Goal: Find contact information: Find contact information

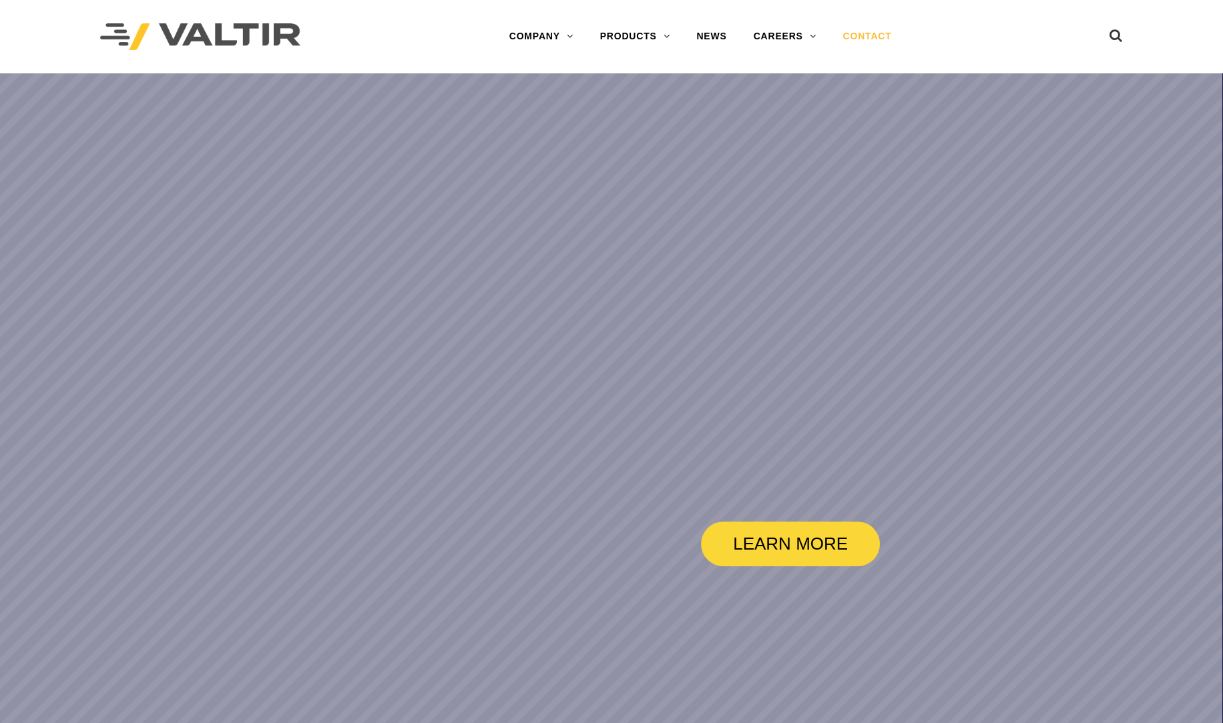
click at [878, 39] on link "CONTACT" at bounding box center [866, 36] width 75 height 27
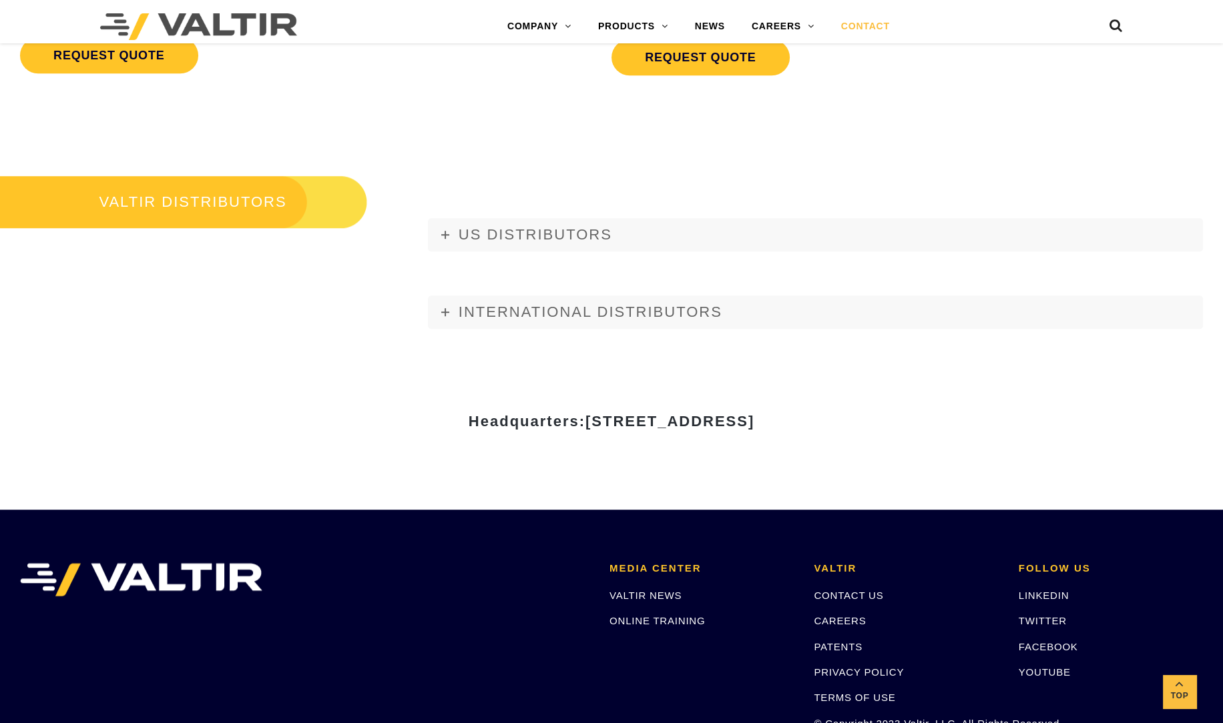
scroll to position [1543, 0]
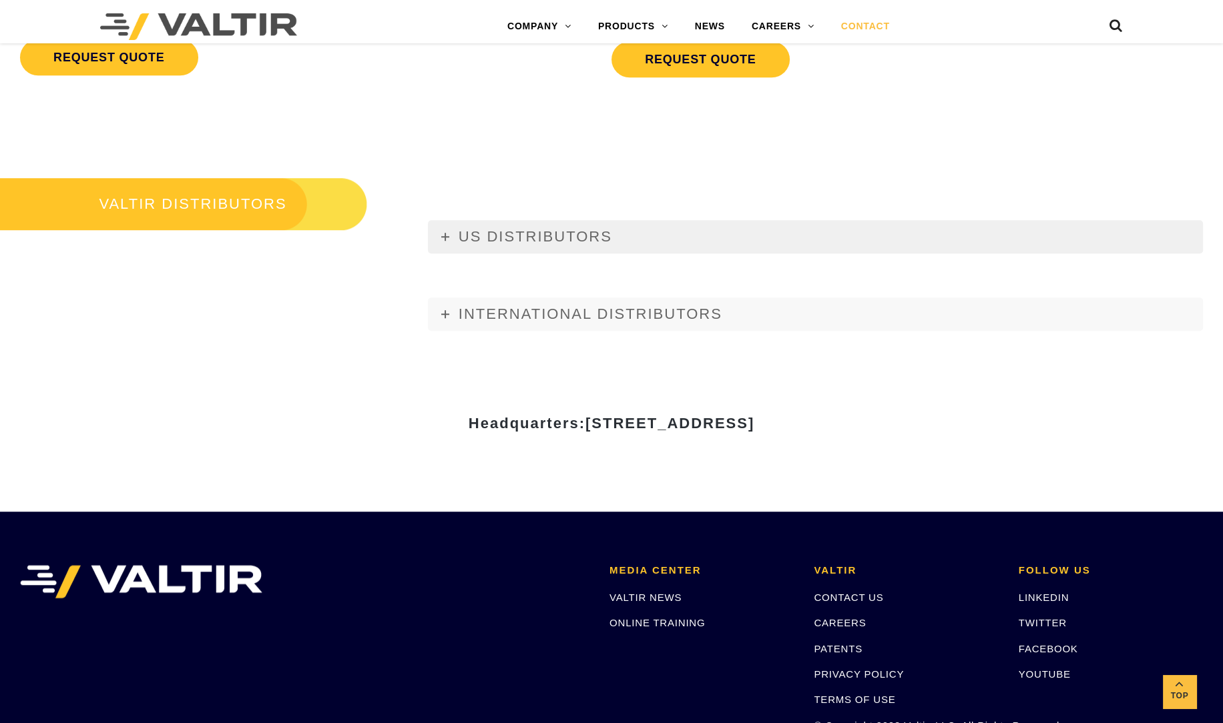
click at [459, 235] on span "US DISTRIBUTORS" at bounding box center [534, 236] width 153 height 17
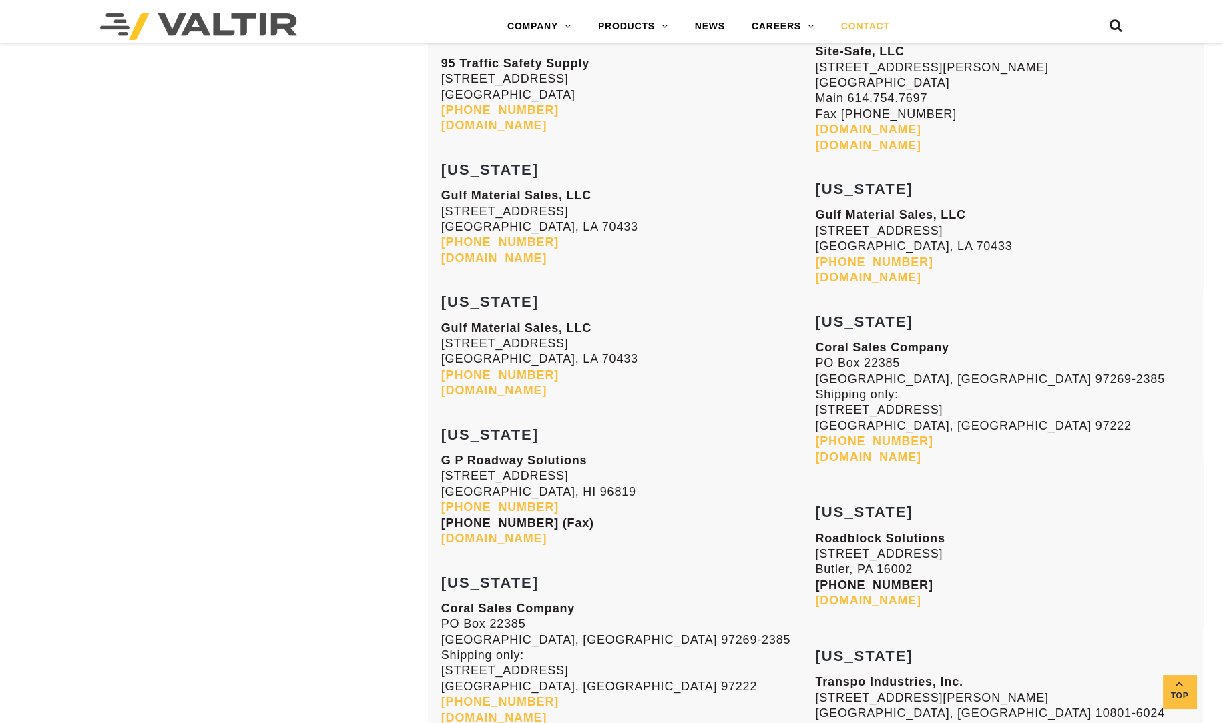
scroll to position [3207, 0]
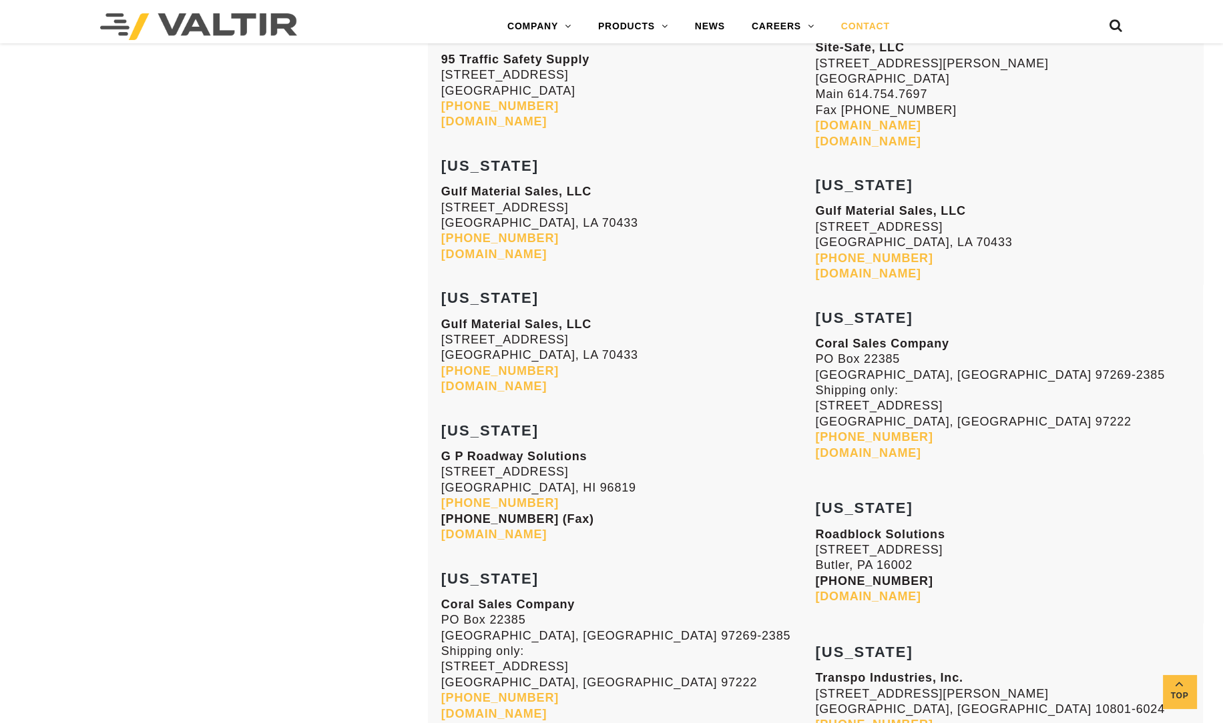
click at [878, 598] on link "[DOMAIN_NAME]" at bounding box center [867, 596] width 105 height 13
